Goal: Information Seeking & Learning: Learn about a topic

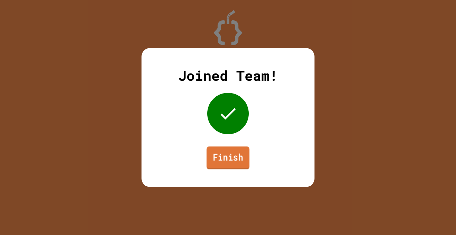
click at [237, 151] on link "Finish" at bounding box center [227, 158] width 43 height 23
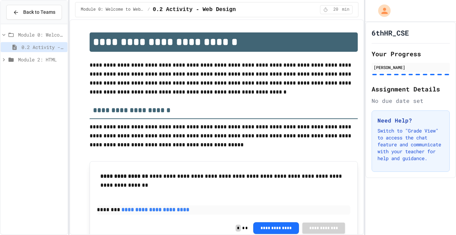
click at [50, 58] on span "Module 2: HTML" at bounding box center [41, 59] width 47 height 7
click at [58, 88] on div "2.1.1 Intro to HTML" at bounding box center [34, 85] width 67 height 10
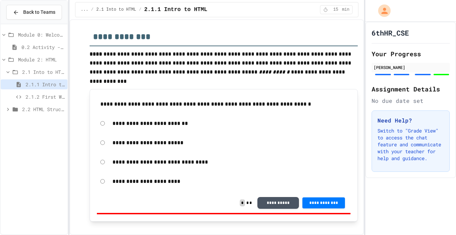
scroll to position [57, 0]
